Goal: Task Accomplishment & Management: Manage account settings

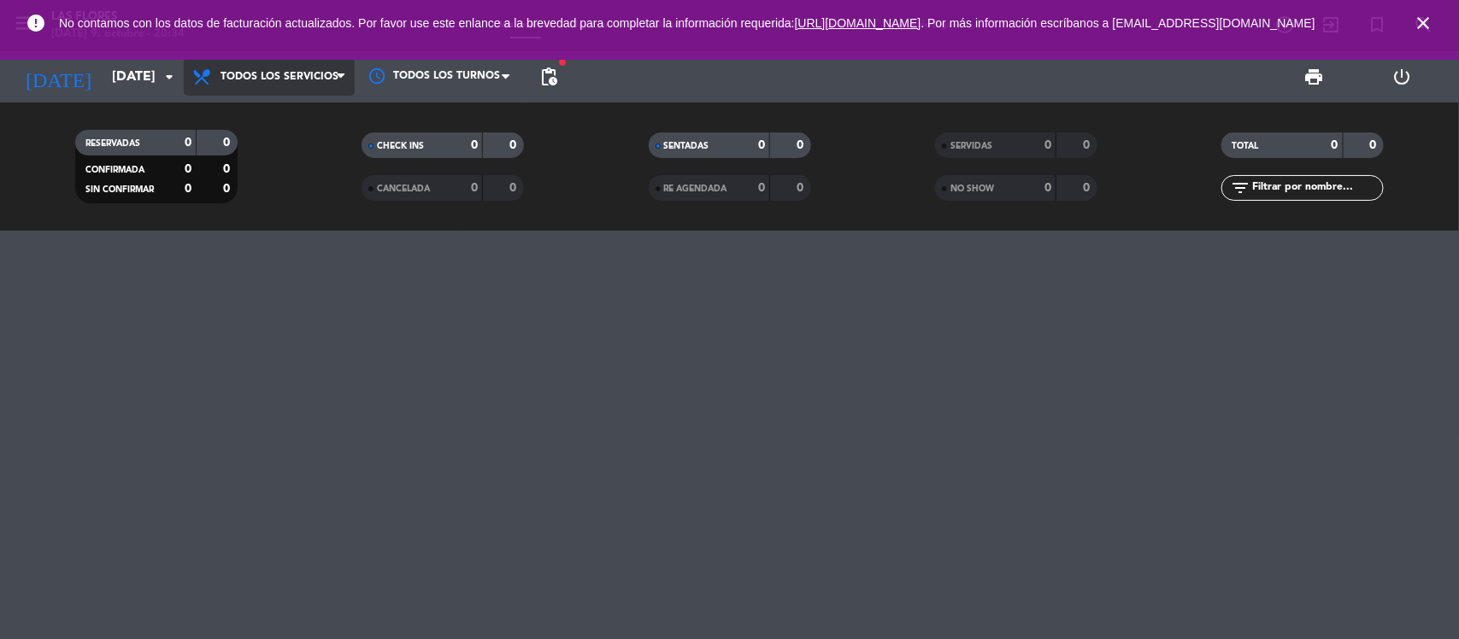
click at [337, 82] on icon at bounding box center [341, 77] width 8 height 14
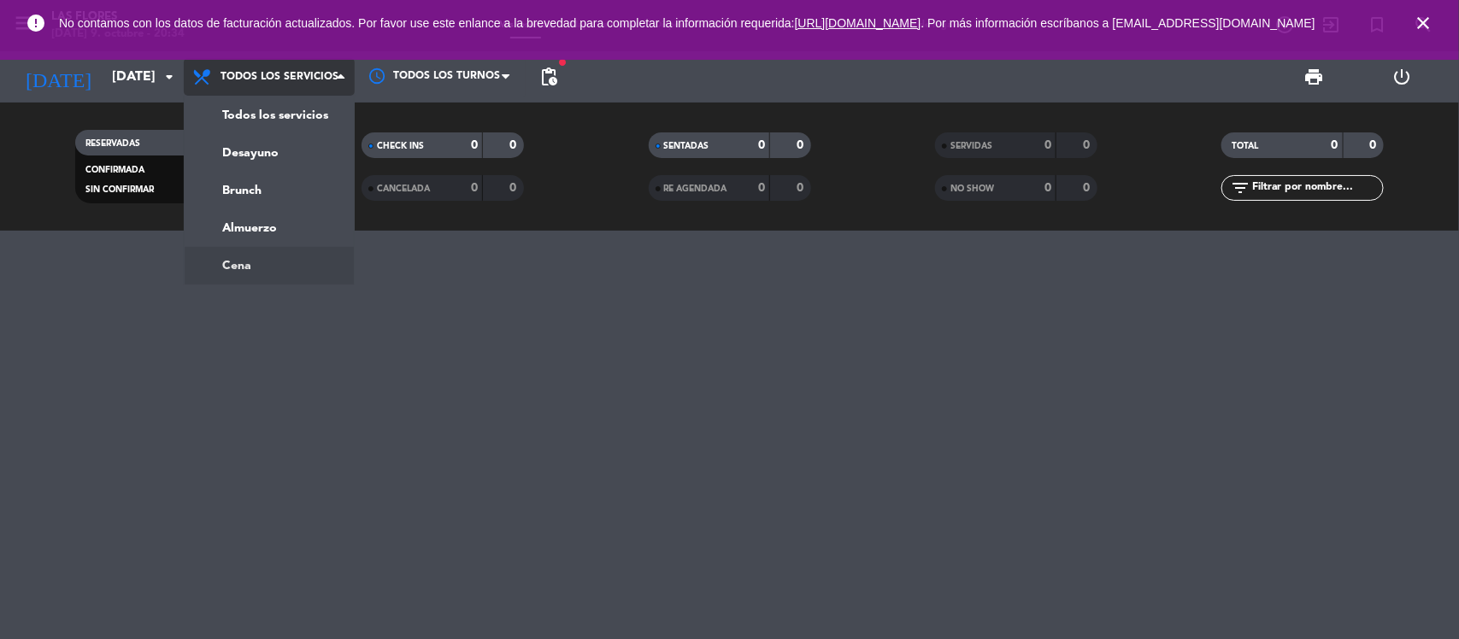
click at [259, 256] on ng-component "menu Las Flores [DATE] 9. octubre - 20:34 Mis reservas Mapa de mesas Disponibil…" at bounding box center [729, 319] width 1459 height 639
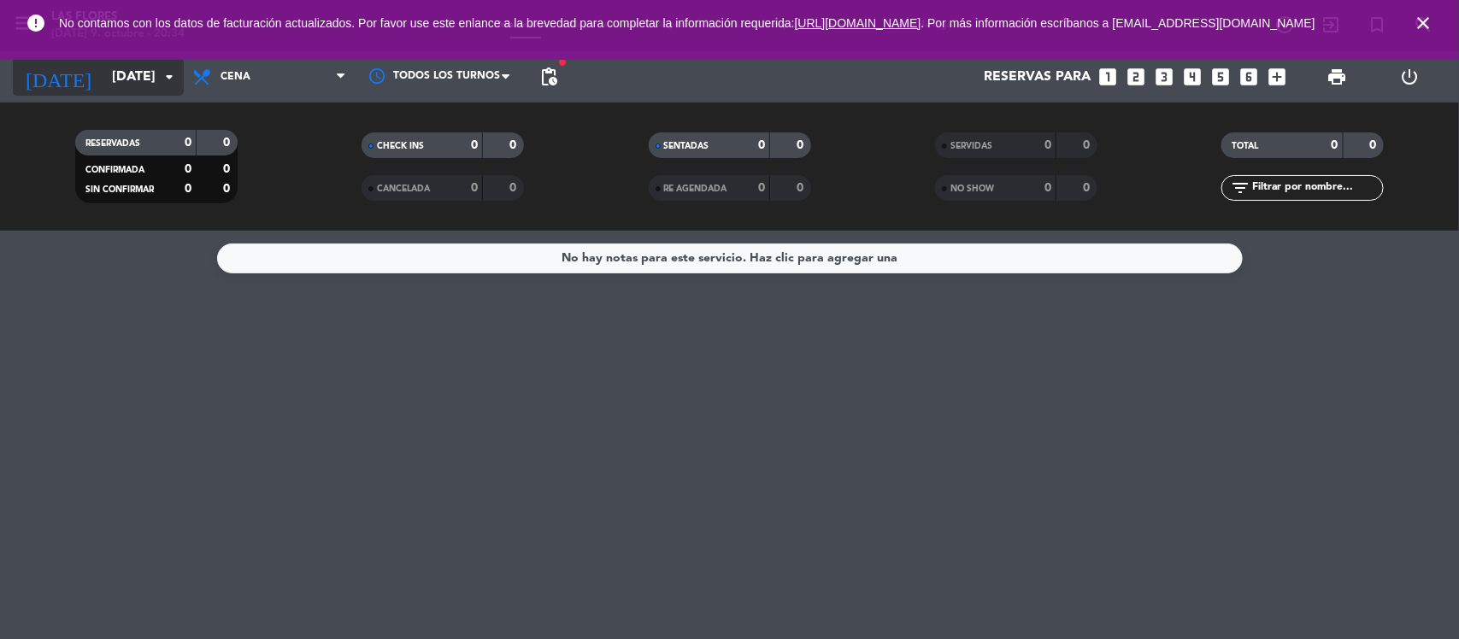
click at [162, 69] on icon "arrow_drop_down" at bounding box center [169, 77] width 21 height 21
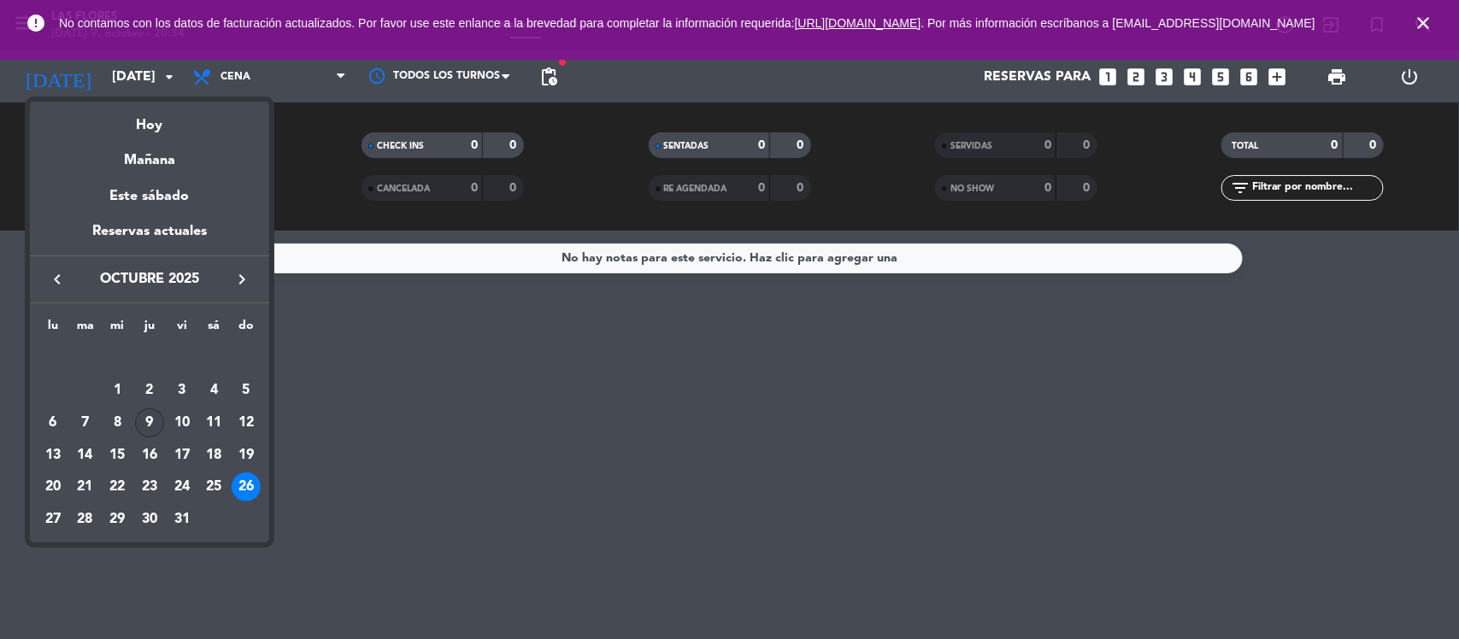
click at [158, 430] on div "9" at bounding box center [149, 422] width 29 height 29
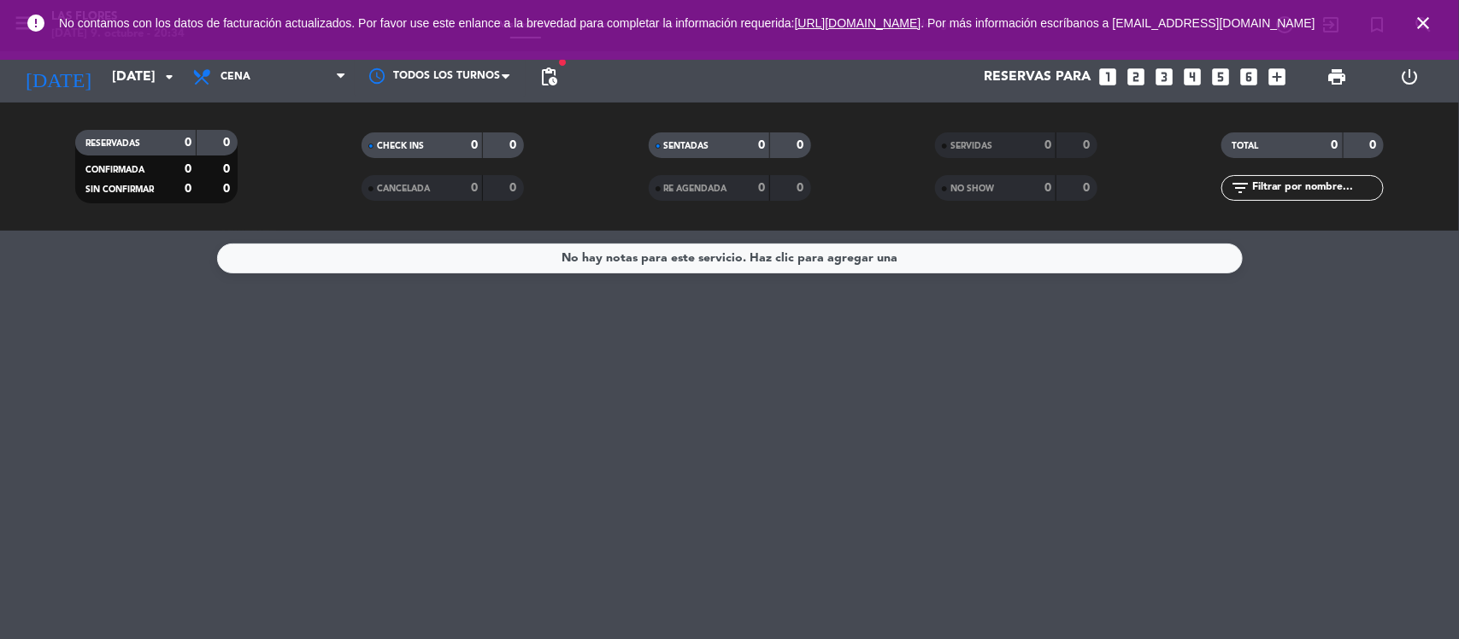
type input "[DEMOGRAPHIC_DATA][DATE]"
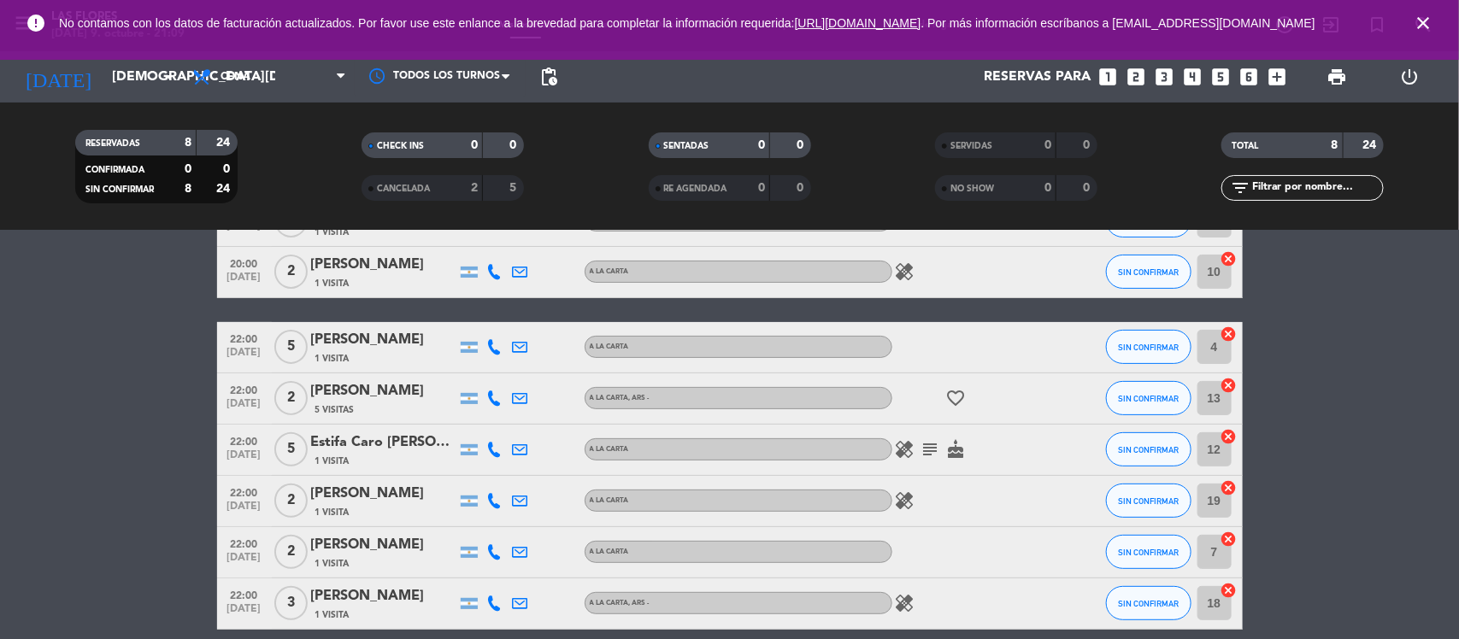
scroll to position [229, 0]
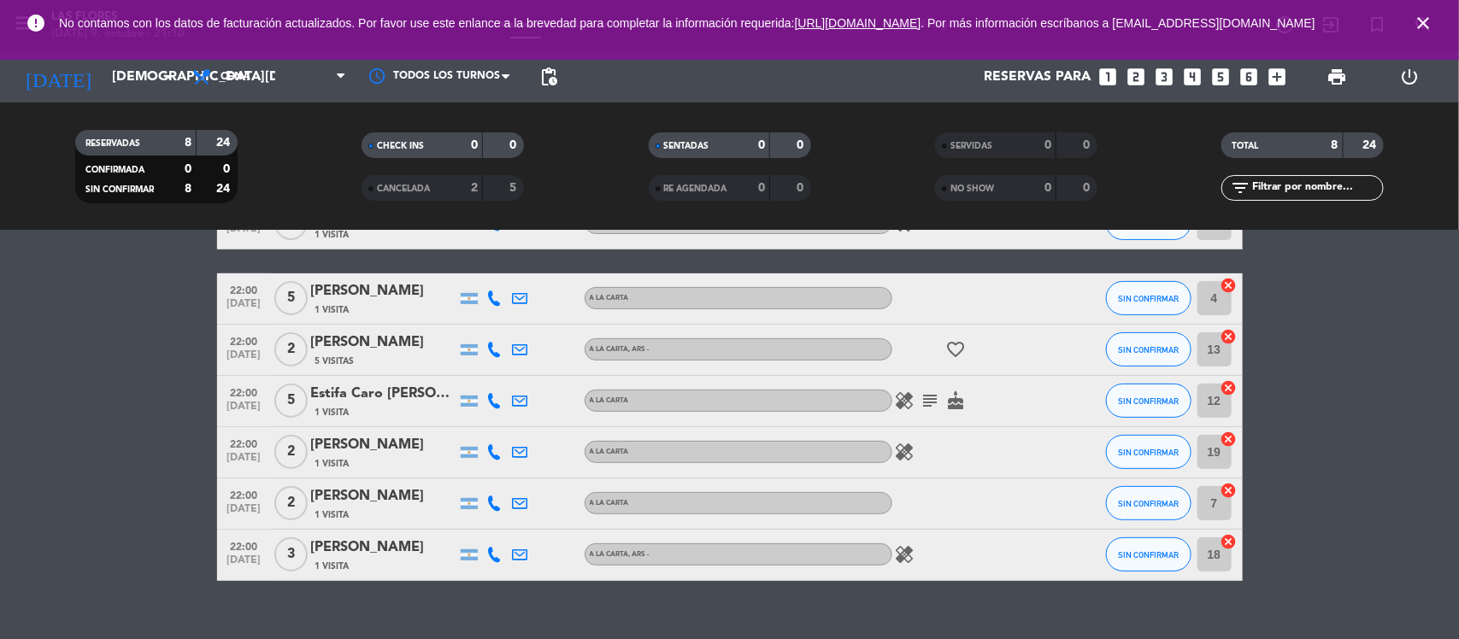
click at [993, 480] on div at bounding box center [969, 504] width 154 height 50
click at [921, 399] on icon "subject" at bounding box center [930, 401] width 21 height 21
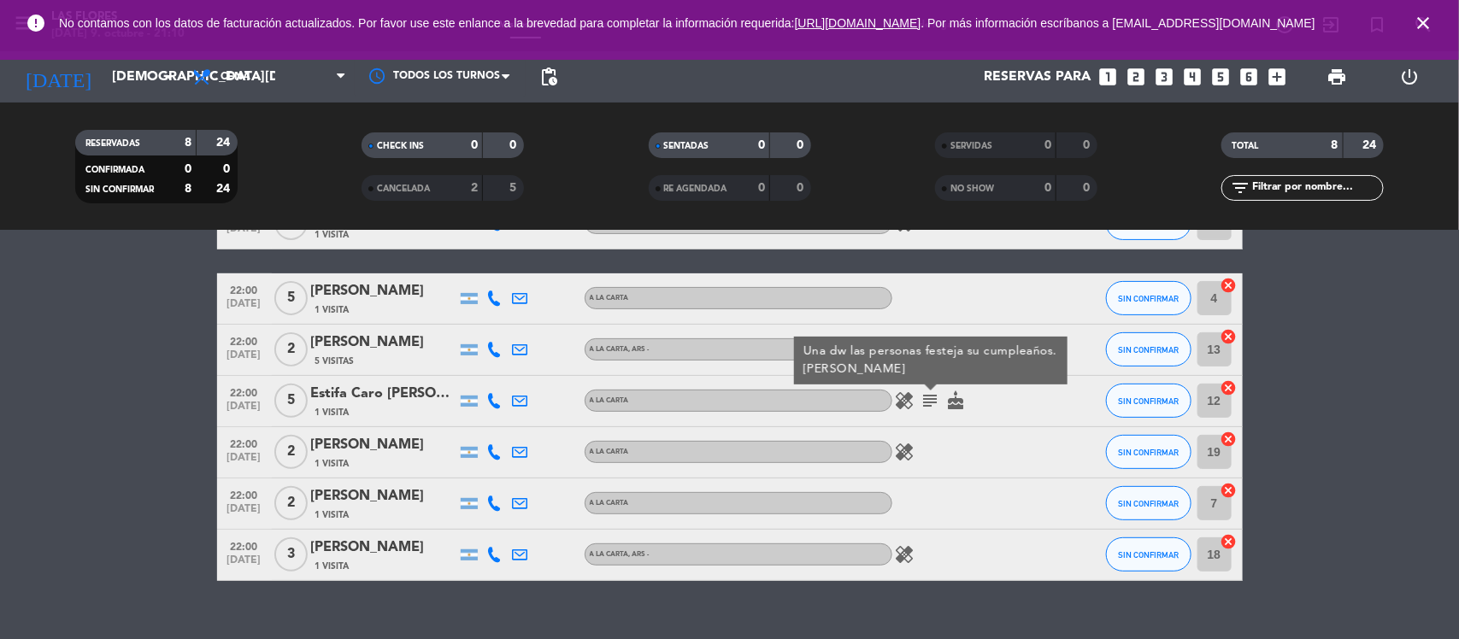
click at [924, 399] on icon "subject" at bounding box center [930, 401] width 21 height 21
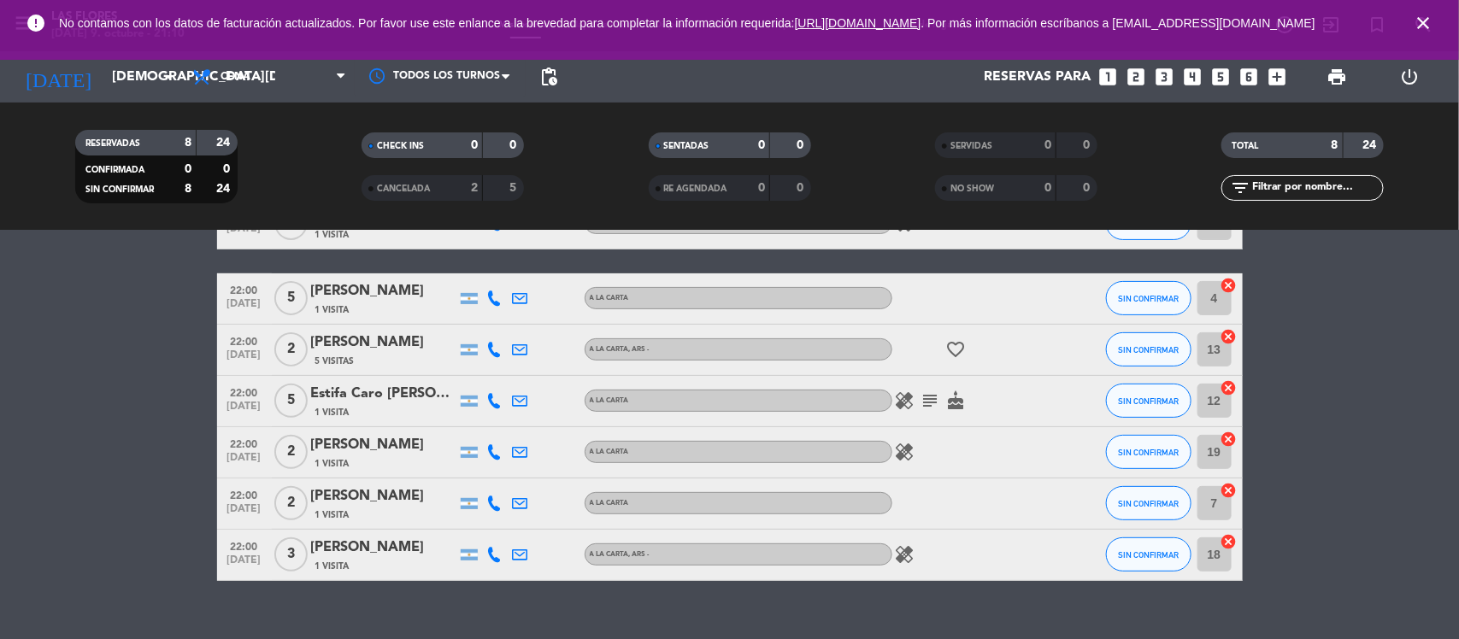
click at [943, 402] on span "cake" at bounding box center [956, 401] width 26 height 21
click at [932, 402] on icon "subject" at bounding box center [930, 401] width 21 height 21
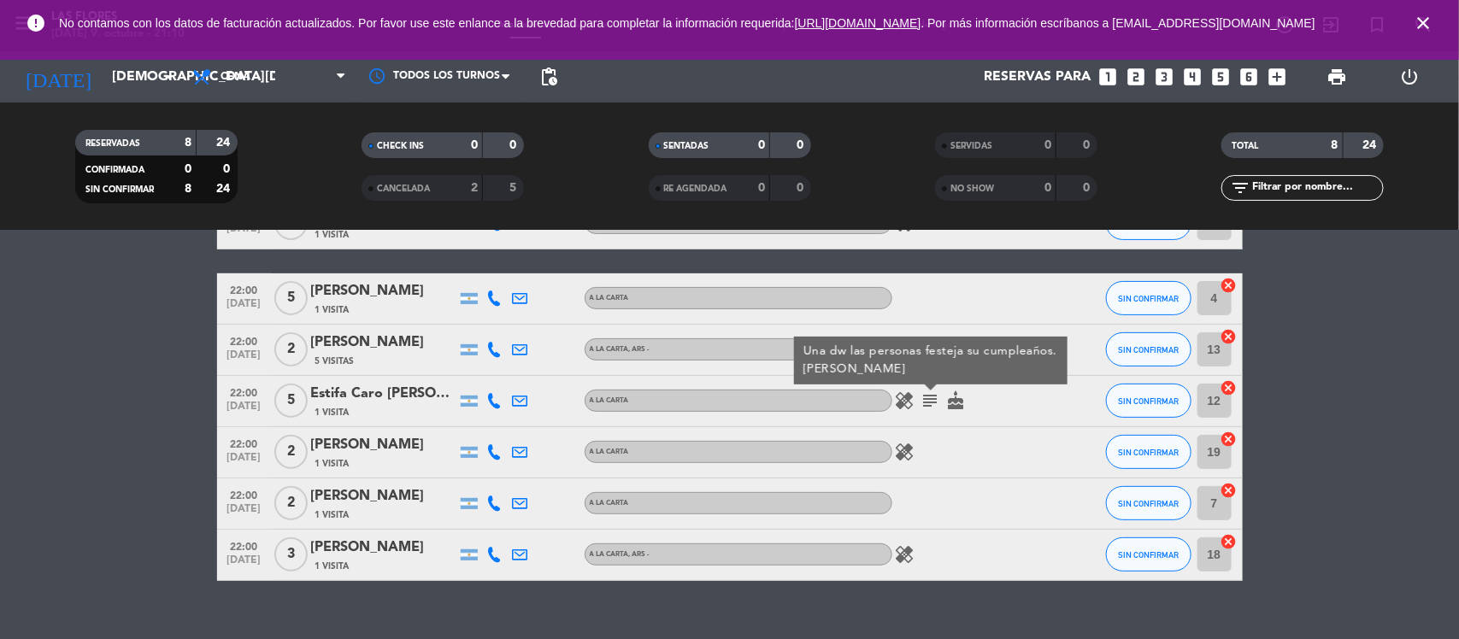
click at [335, 399] on div "Estifa Caro [PERSON_NAME]" at bounding box center [383, 394] width 145 height 22
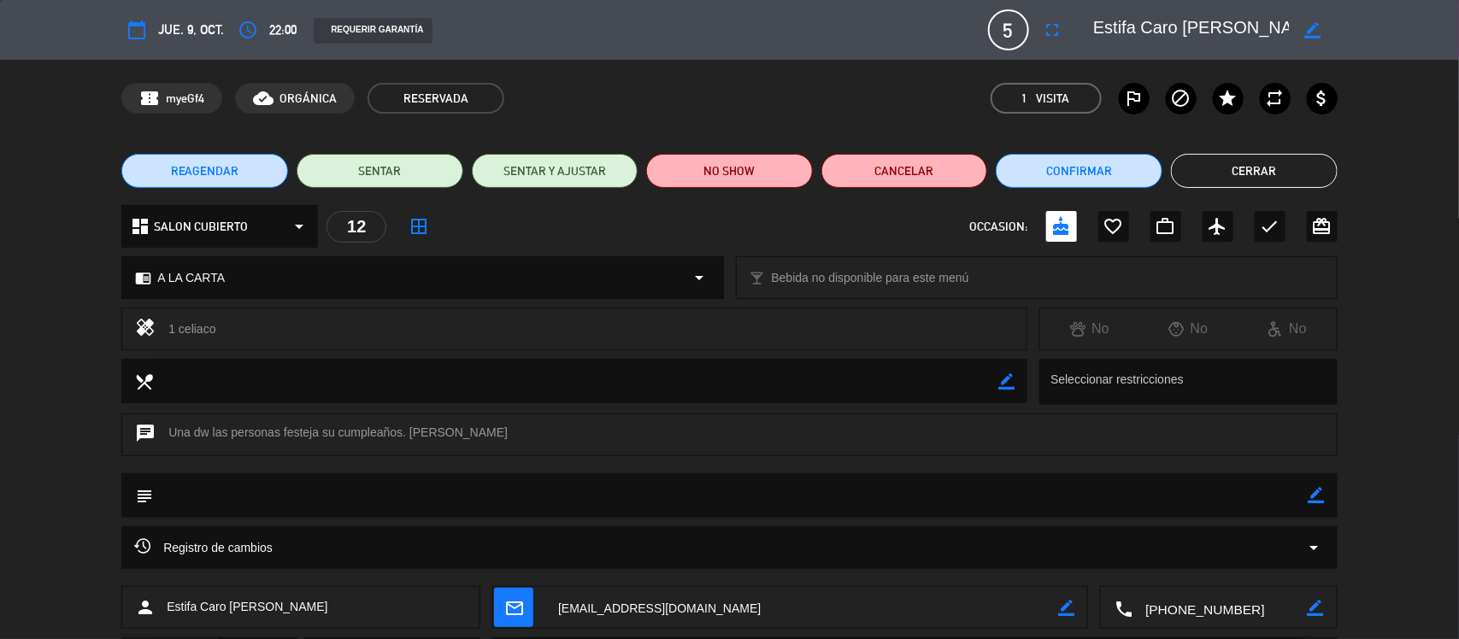
click at [1212, 31] on textarea at bounding box center [1191, 30] width 196 height 31
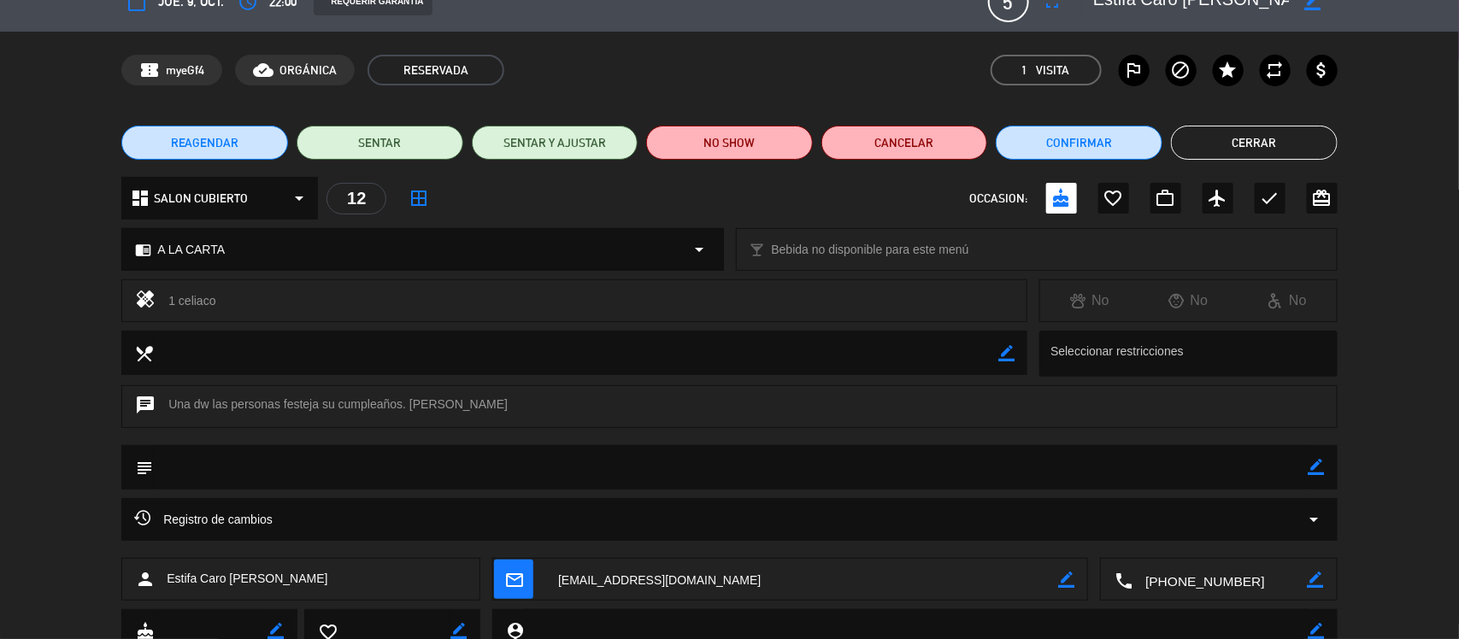
scroll to position [0, 0]
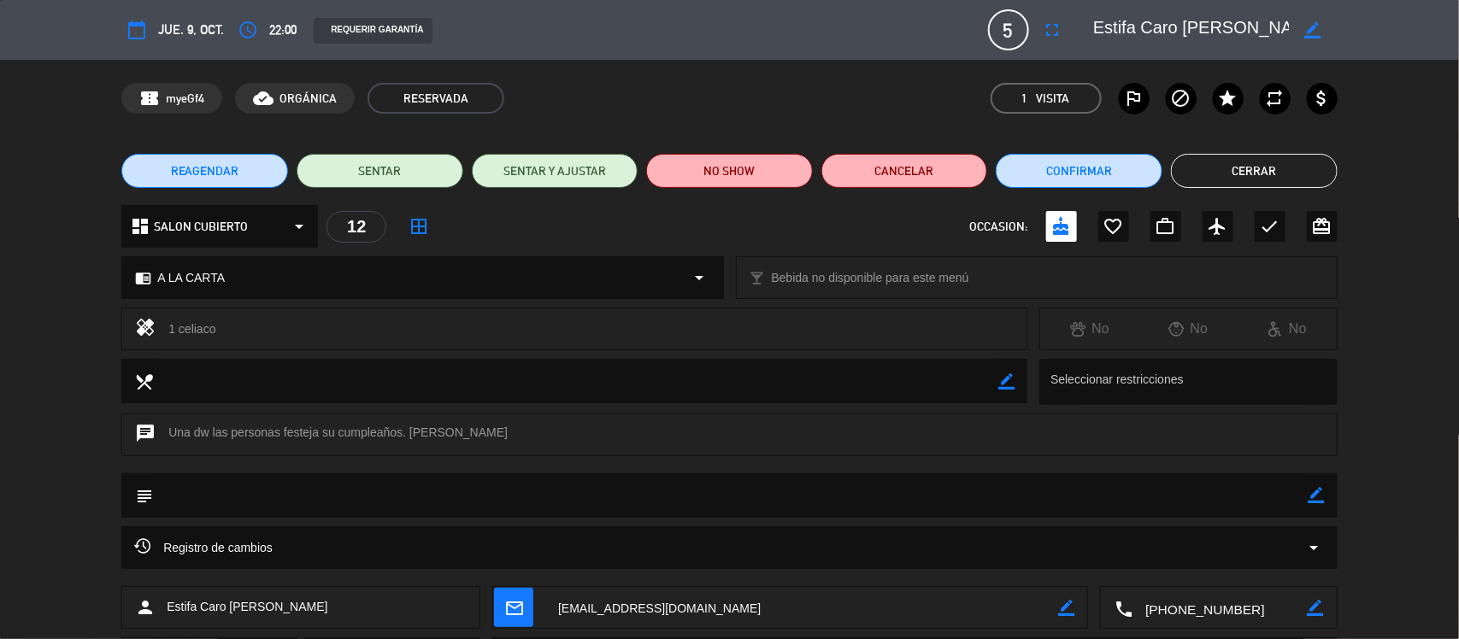
type input "[EMAIL_ADDRESS][DOMAIN_NAME]"
